Goal: Information Seeking & Learning: Find specific fact

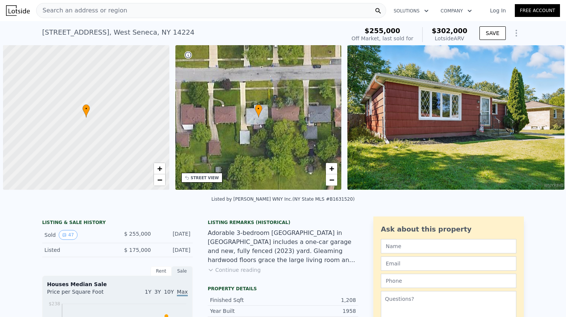
scroll to position [0, 3]
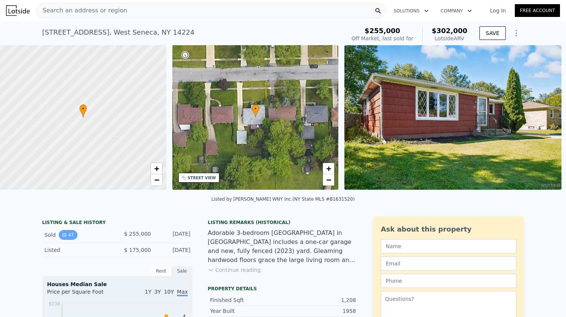
click at [60, 240] on button "47" at bounding box center [68, 235] width 18 height 10
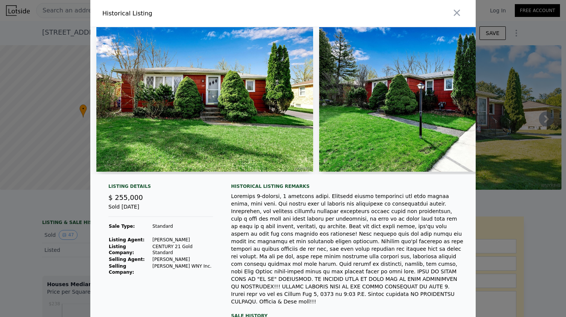
click at [67, 239] on div "Historical Listing Listing Details $ 255,000 Sold [DATE] Sale Type: Standard Li…" at bounding box center [283, 180] width 566 height 360
drag, startPoint x: 146, startPoint y: 243, endPoint x: 174, endPoint y: 243, distance: 27.8
click at [181, 243] on td "[PERSON_NAME]" at bounding box center [182, 239] width 61 height 7
click at [164, 259] on td "[PERSON_NAME]" at bounding box center [182, 259] width 61 height 7
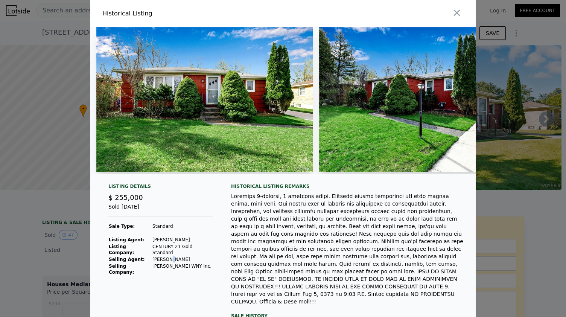
click at [164, 259] on td "[PERSON_NAME]" at bounding box center [182, 259] width 61 height 7
click at [192, 243] on td "[PERSON_NAME]" at bounding box center [182, 239] width 61 height 7
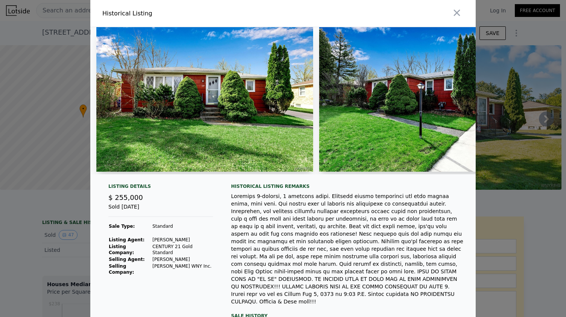
click at [79, 234] on div at bounding box center [283, 158] width 566 height 317
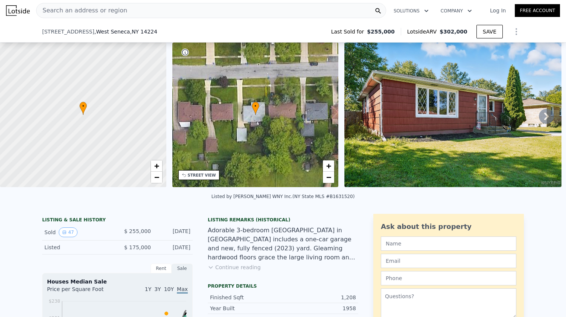
scroll to position [148, 0]
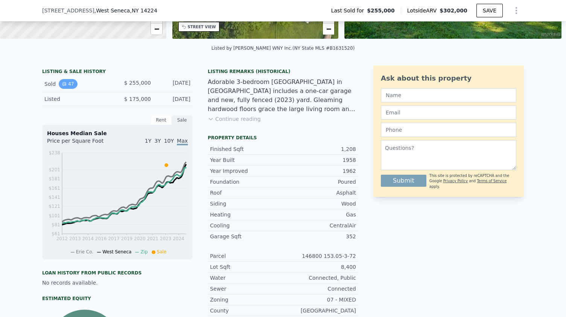
click at [65, 86] on button "47" at bounding box center [68, 84] width 18 height 10
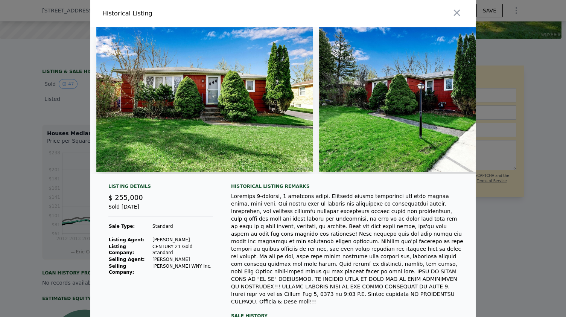
scroll to position [25, 0]
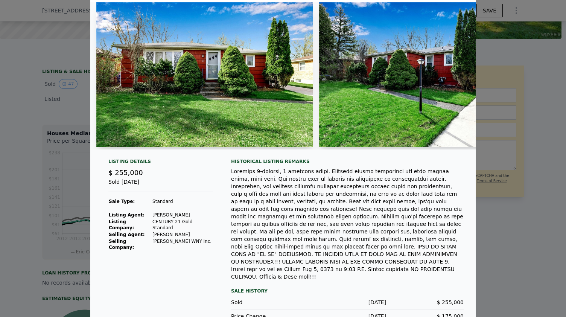
click at [38, 246] on div at bounding box center [283, 158] width 566 height 317
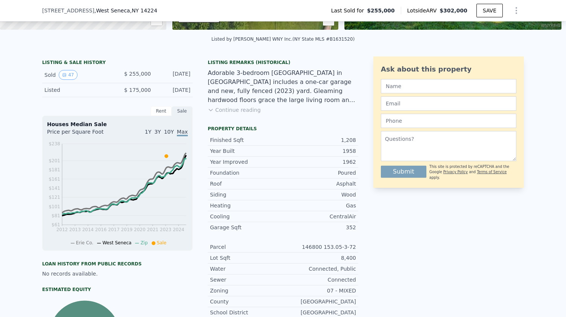
scroll to position [156, 0]
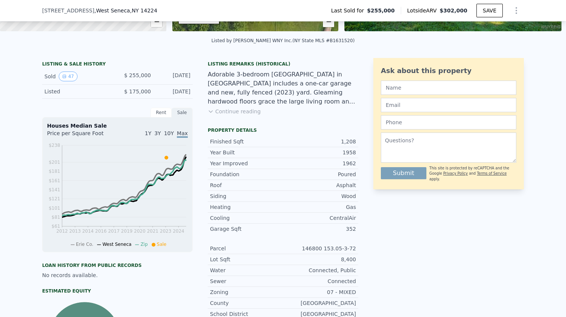
click at [227, 115] on button "Continue reading" at bounding box center [234, 112] width 53 height 8
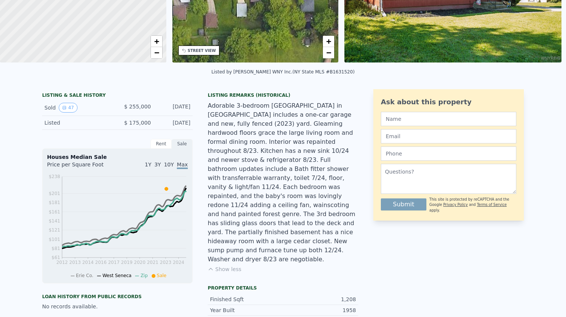
scroll to position [0, 0]
